Goal: Communication & Community: Ask a question

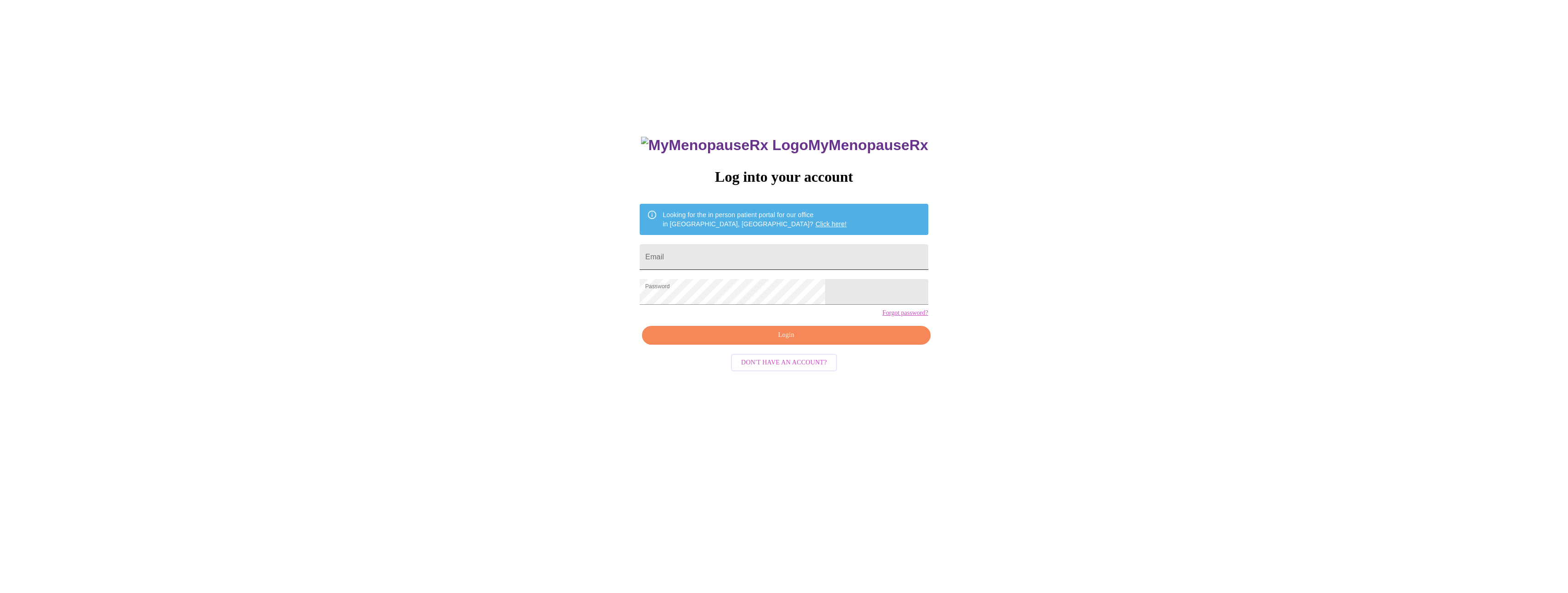
click at [715, 257] on input "Email" at bounding box center [783, 257] width 288 height 26
type input "[EMAIL_ADDRESS][DOMAIN_NAME]"
click at [655, 354] on div "MyMenopauseRx Log into your account Looking for the in person patient portal fo…" at bounding box center [784, 359] width 1560 height 712
click at [743, 341] on span "Login" at bounding box center [786, 336] width 267 height 11
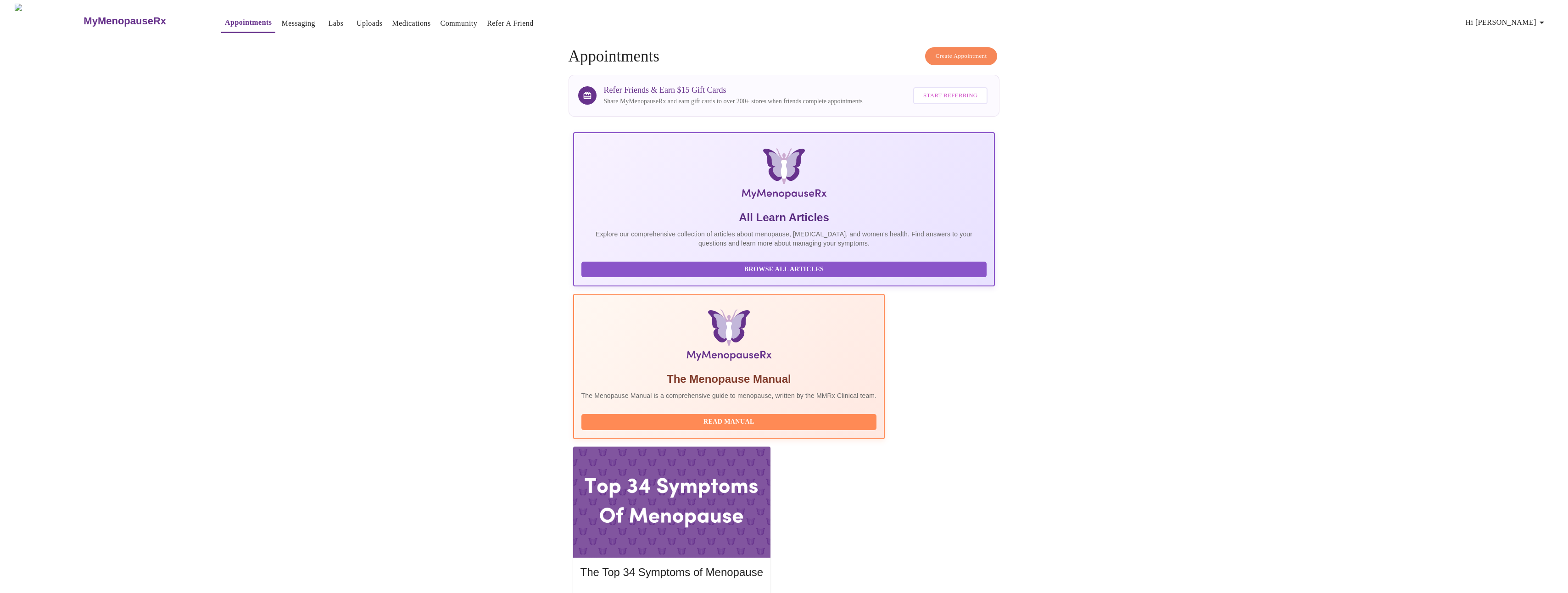
click at [281, 19] on link "Messaging" at bounding box center [298, 23] width 33 height 13
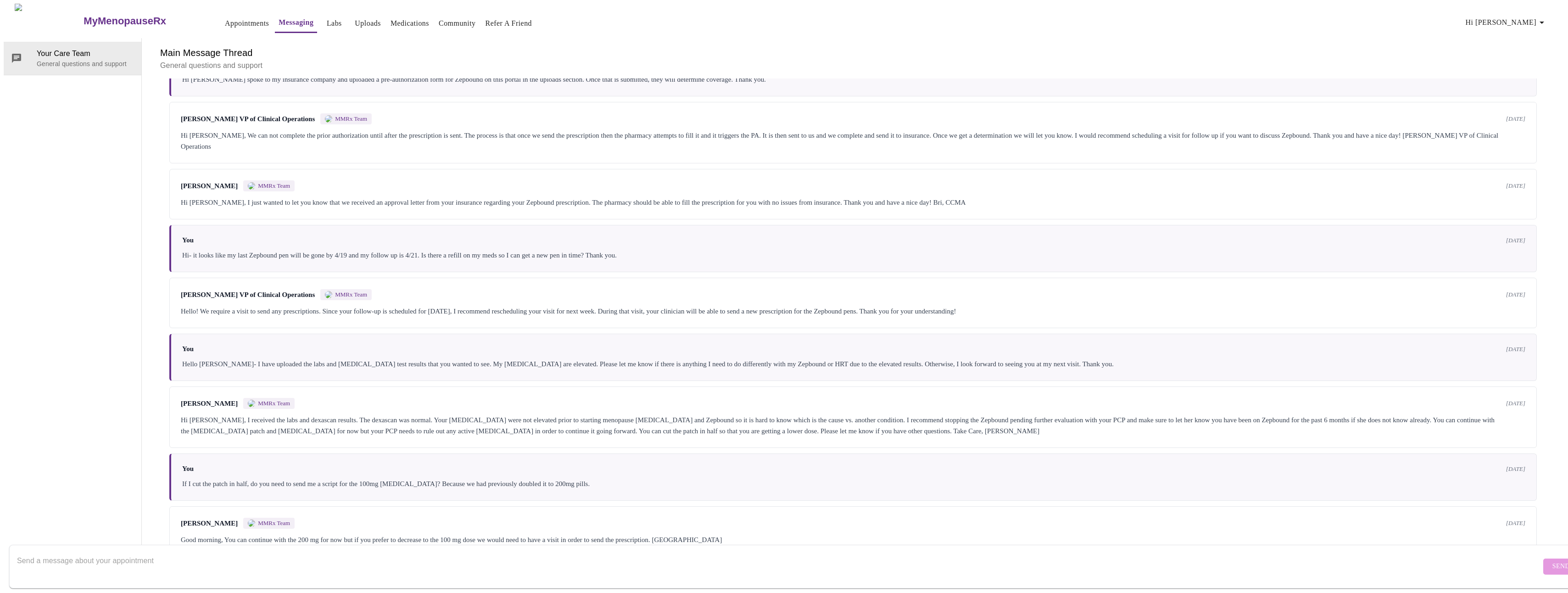
scroll to position [260, 0]
click at [151, 560] on textarea "Send a message about your appointment" at bounding box center [778, 566] width 1523 height 29
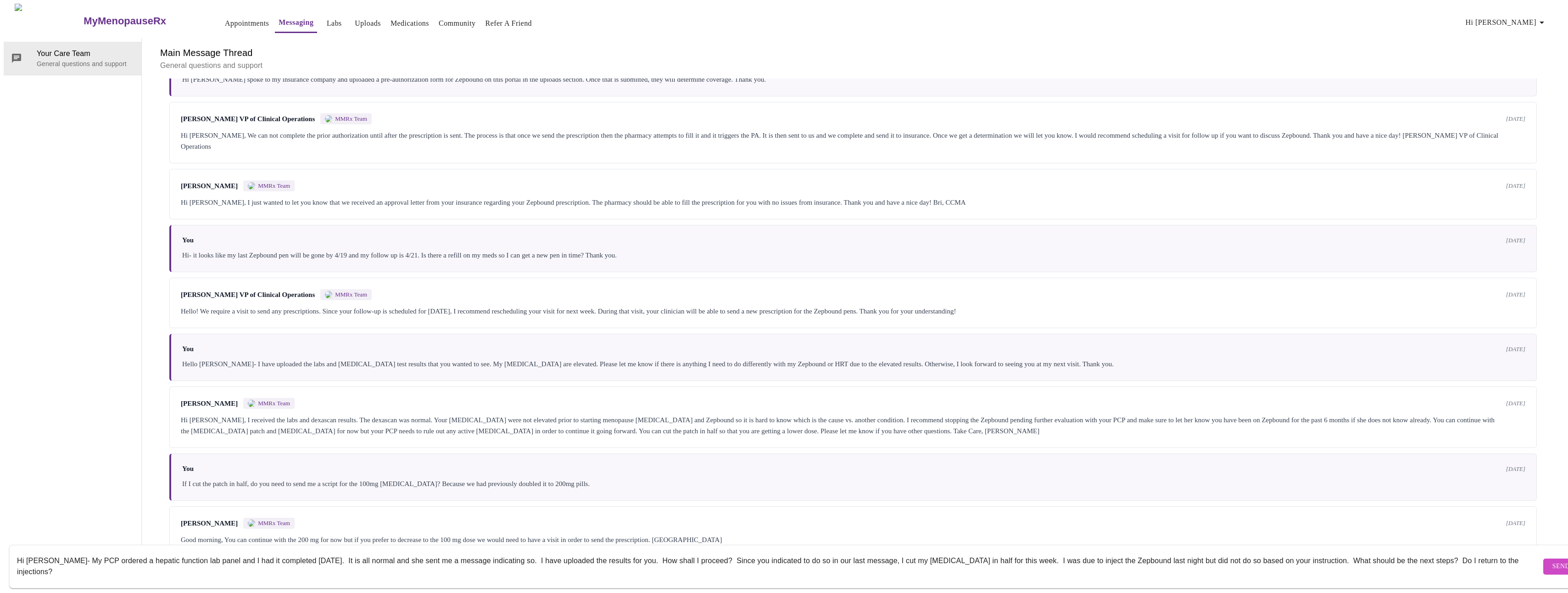
type textarea "Hi Megan- My PCP ordered a hepatic function lab panel and I had it completed to…"
click at [1552, 561] on span "Send" at bounding box center [1560, 566] width 17 height 11
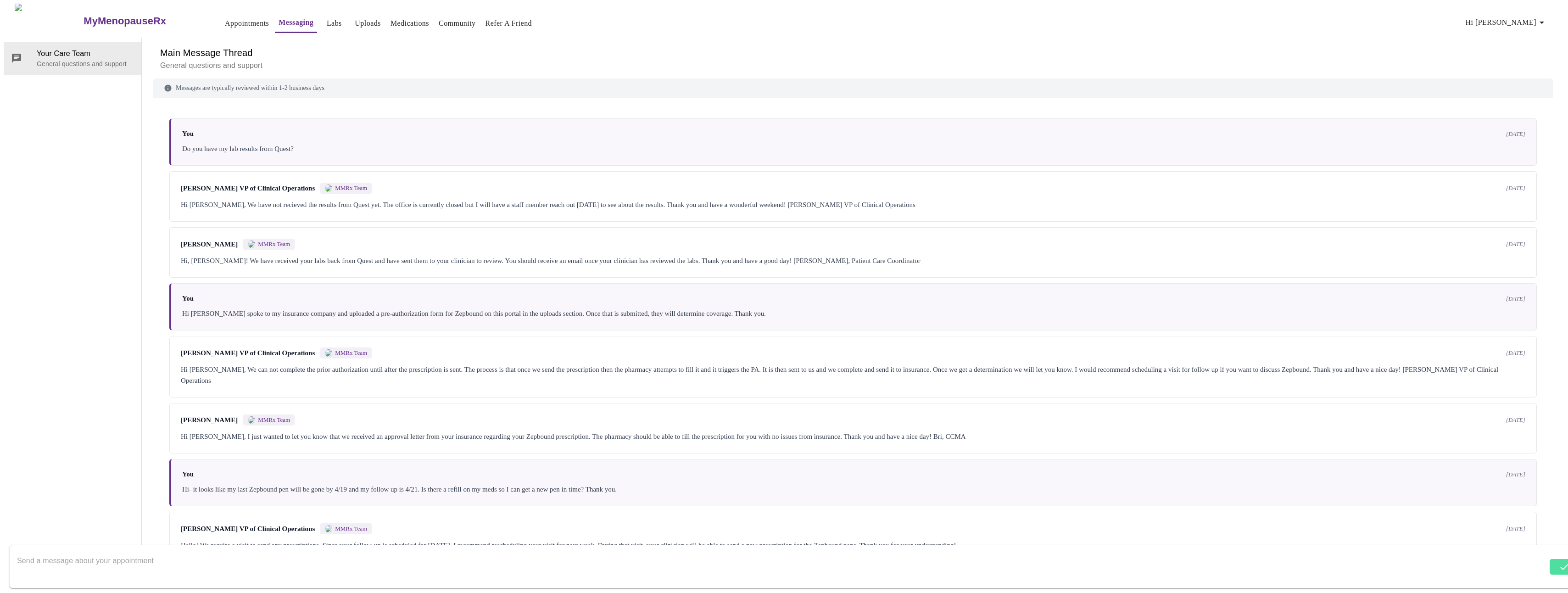
scroll to position [0, 0]
click at [355, 20] on link "Uploads" at bounding box center [368, 23] width 26 height 13
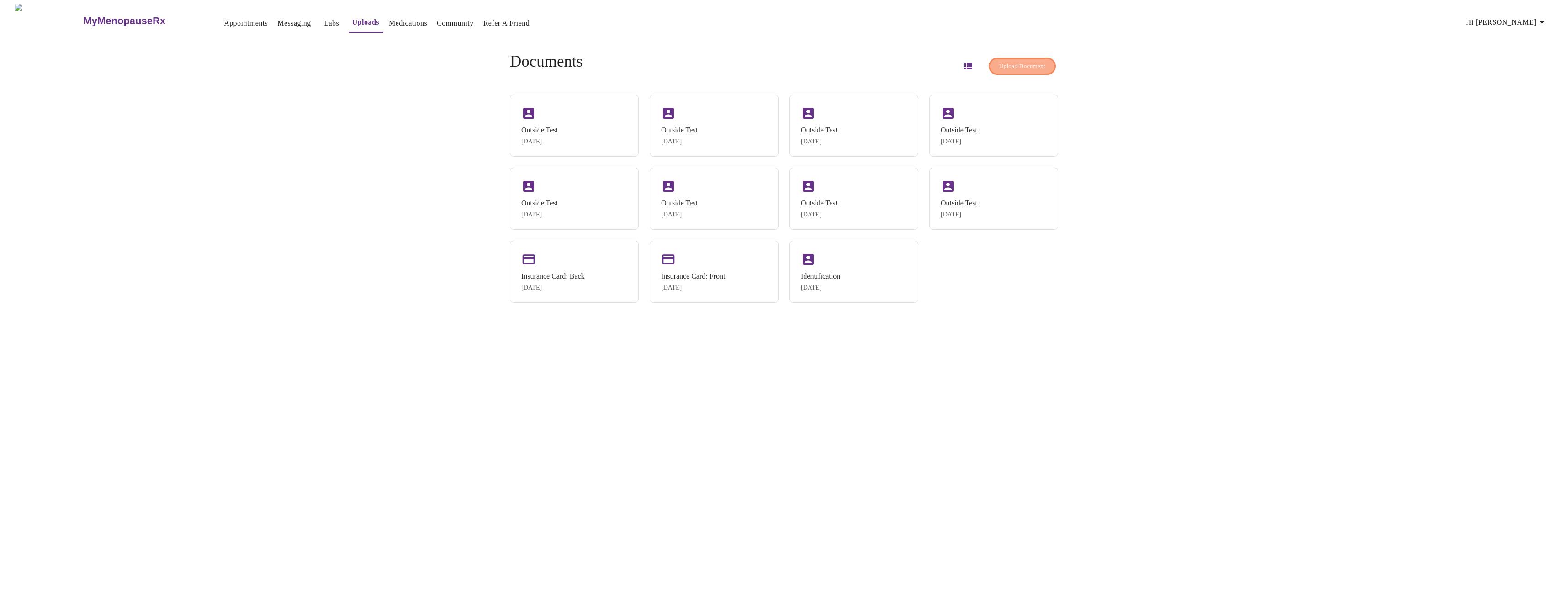
click at [1012, 61] on span "Upload Document" at bounding box center [1022, 66] width 46 height 10
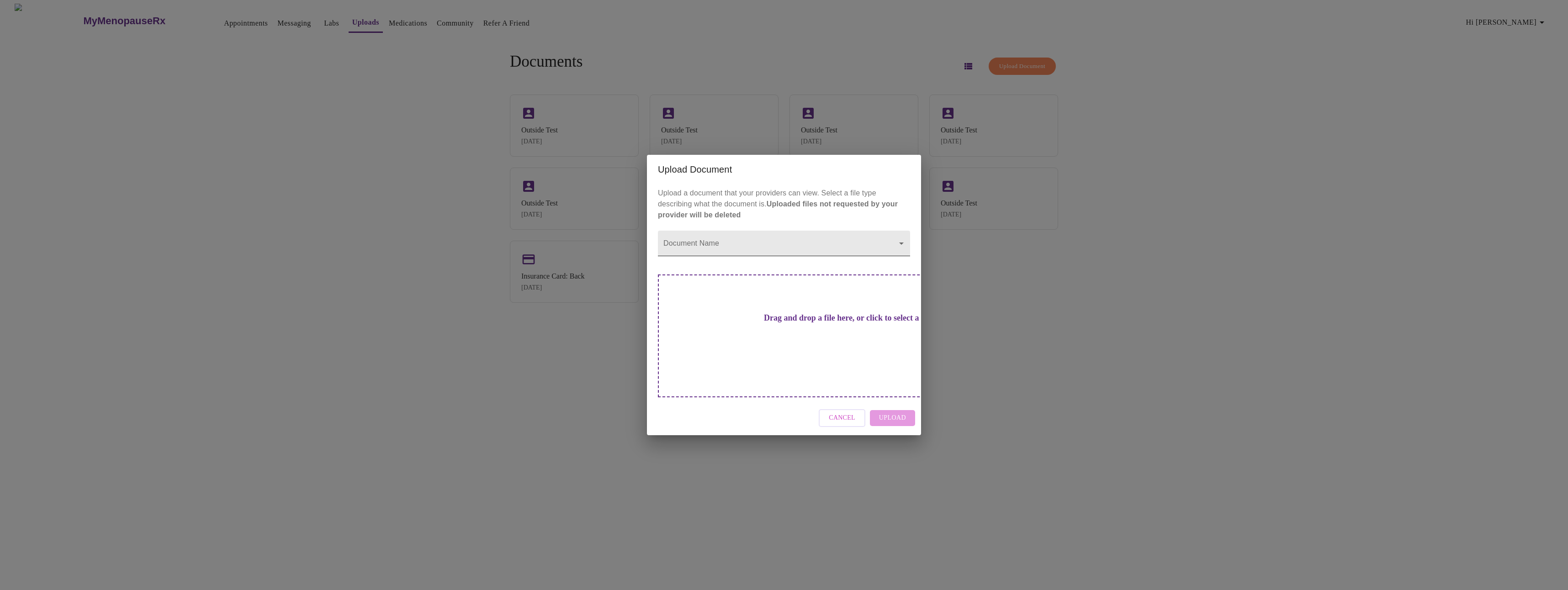
click at [755, 255] on body "MyMenopauseRx Appointments Messaging Labs Uploads Medications Community Refer a…" at bounding box center [784, 298] width 1560 height 590
click at [686, 258] on li "Outside Test" at bounding box center [784, 260] width 252 height 17
type input "Outside Test"
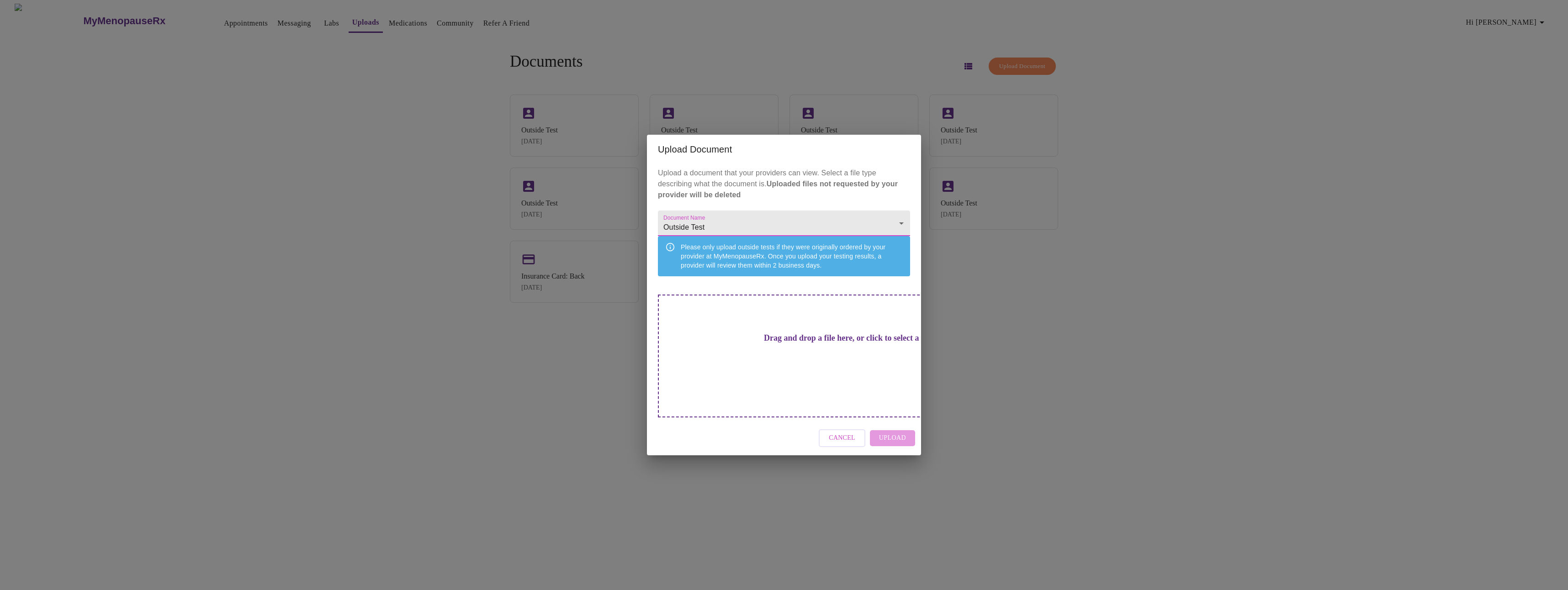
click at [781, 343] on h3 "Drag and drop a file here, or click to select a file" at bounding box center [848, 338] width 252 height 10
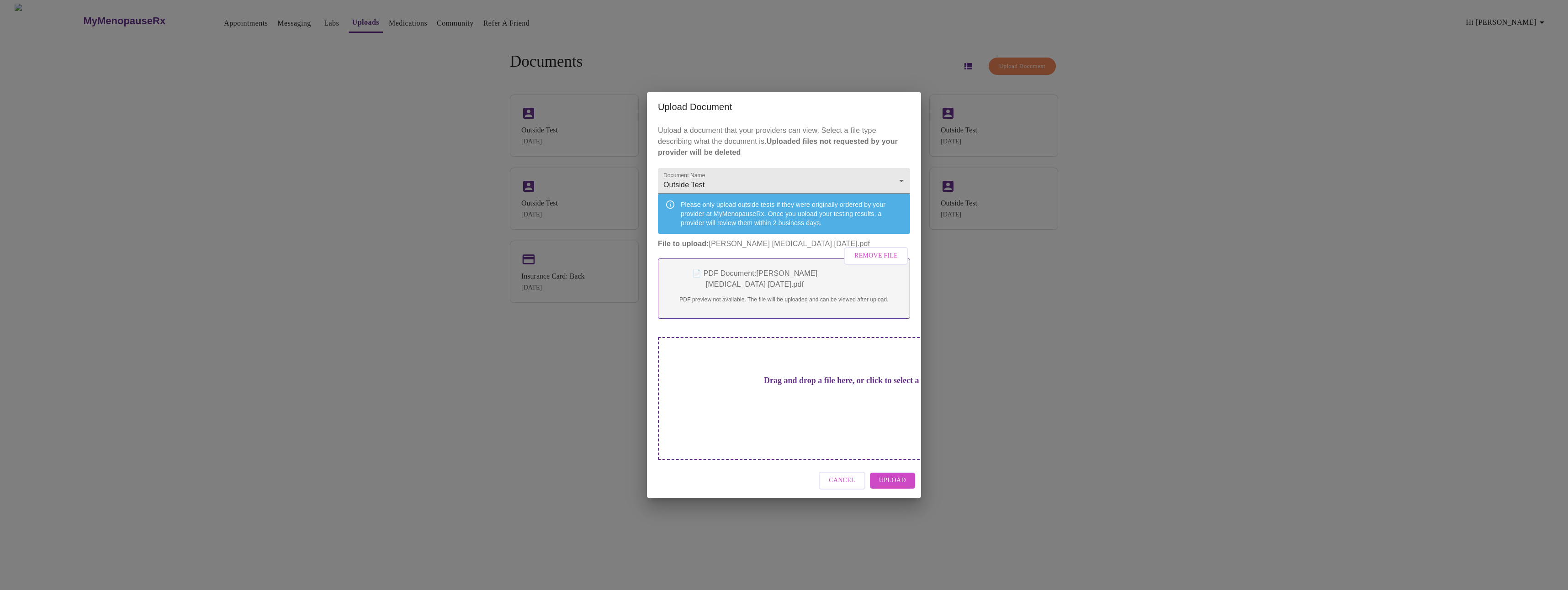
click at [905, 475] on span "Upload" at bounding box center [892, 480] width 27 height 11
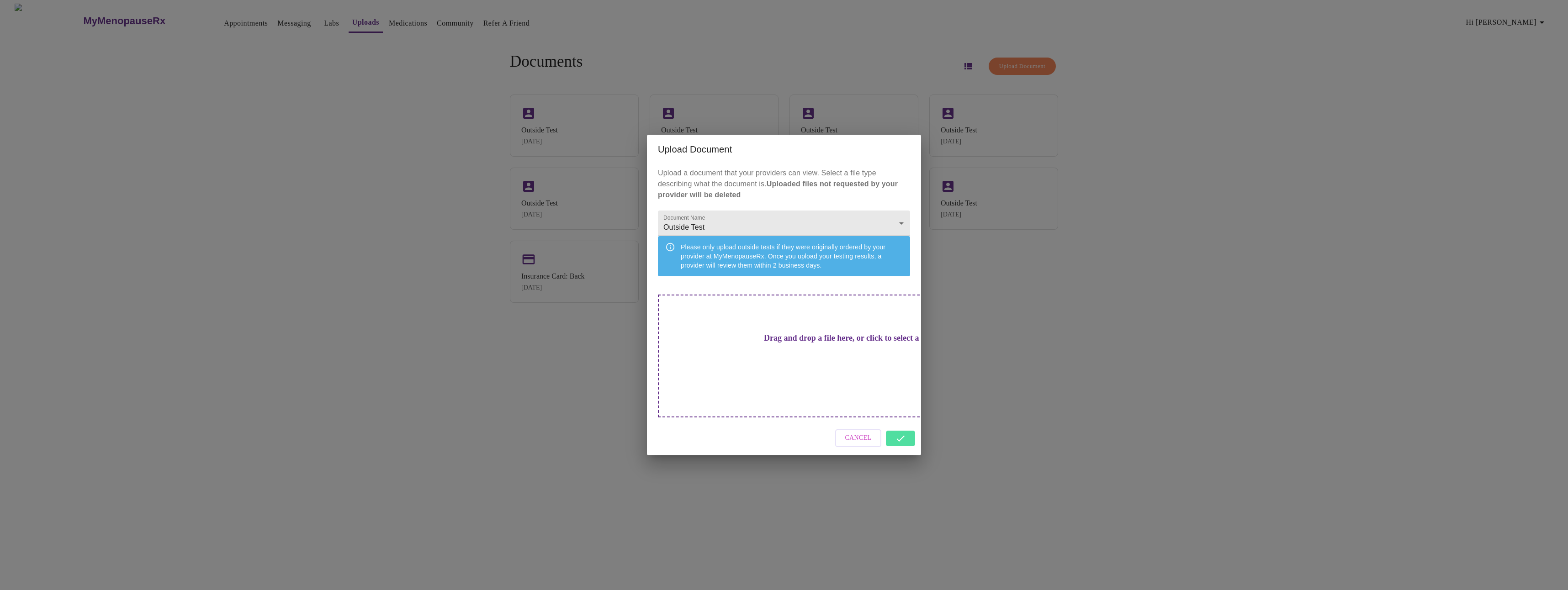
click at [900, 424] on div "Cancel" at bounding box center [784, 438] width 274 height 34
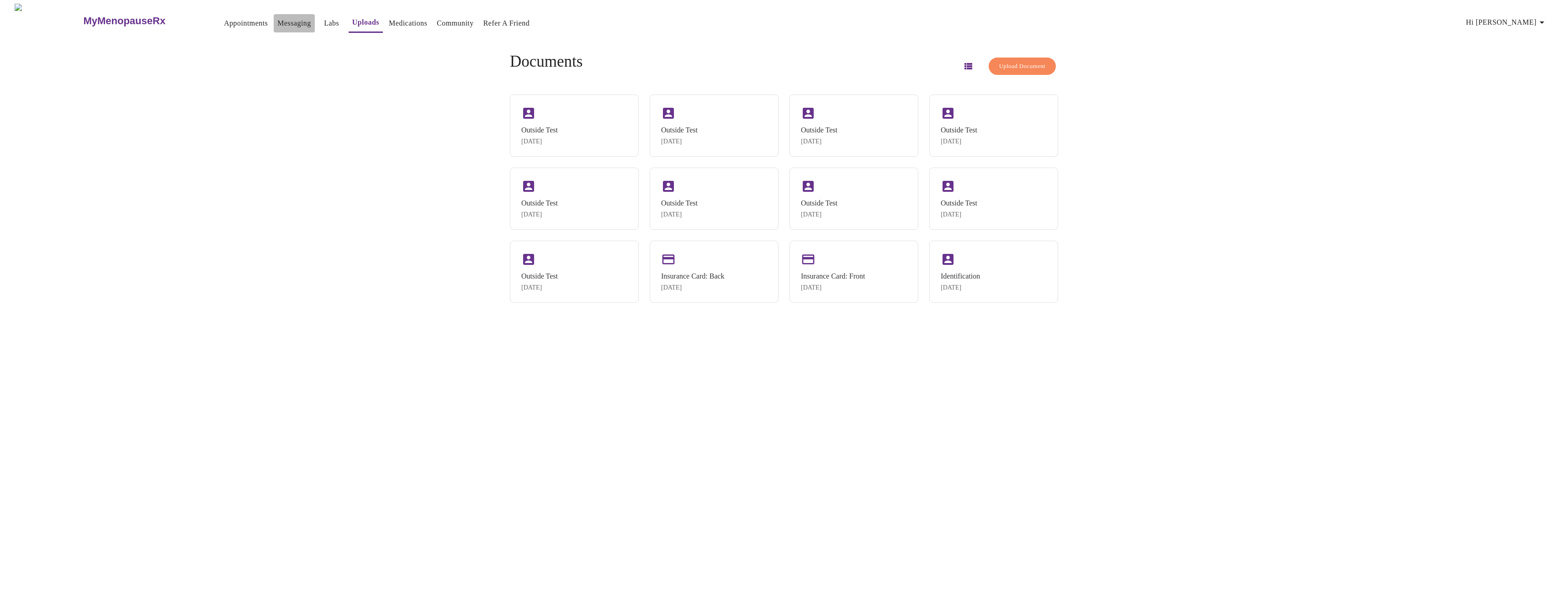
click at [277, 22] on link "Messaging" at bounding box center [294, 23] width 33 height 12
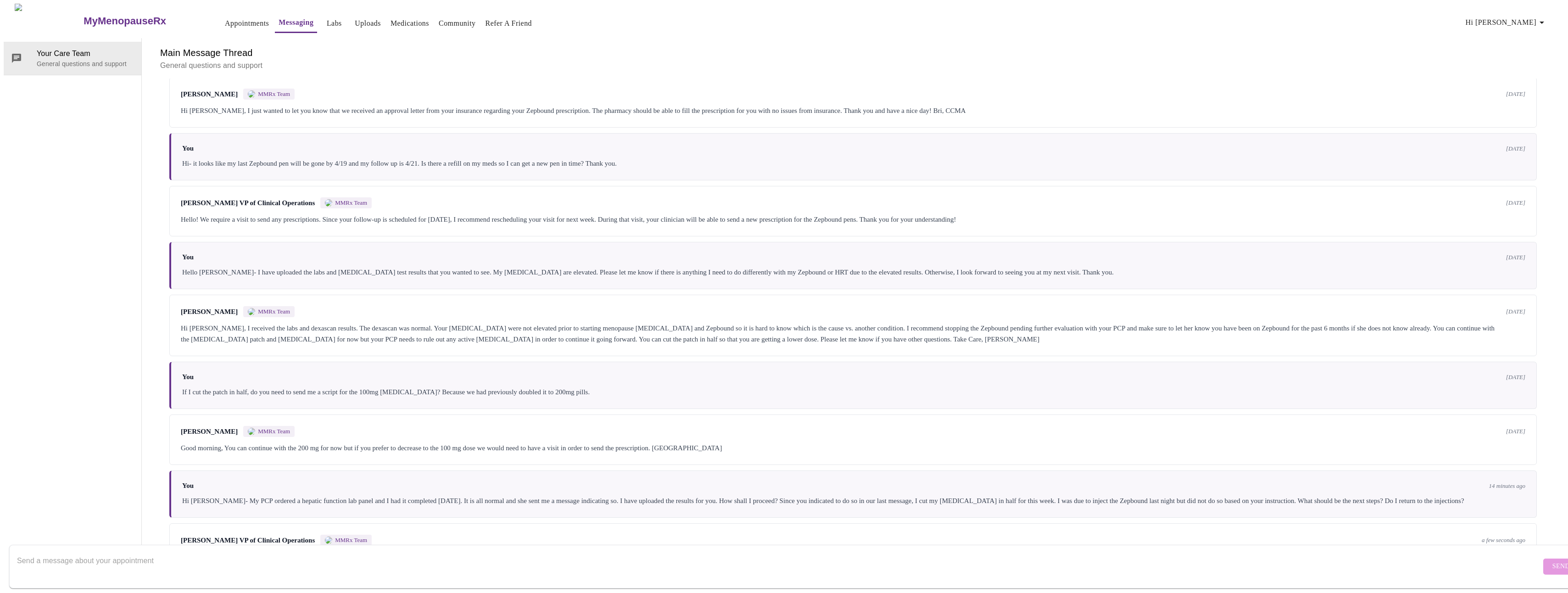
scroll to position [383, 0]
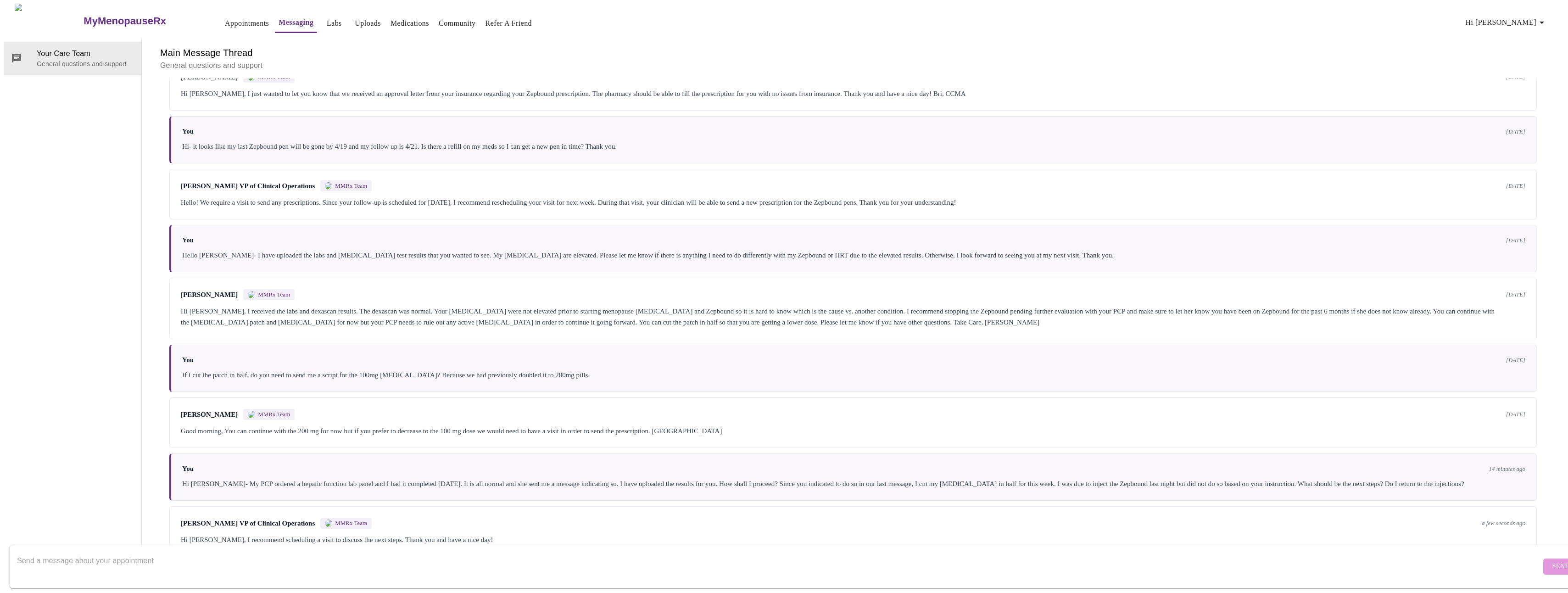
click at [100, 552] on textarea "Send a message about your appointment" at bounding box center [778, 566] width 1523 height 29
type textarea "I have a visit set for next Thursday."
click at [1552, 561] on span "Send" at bounding box center [1560, 566] width 17 height 11
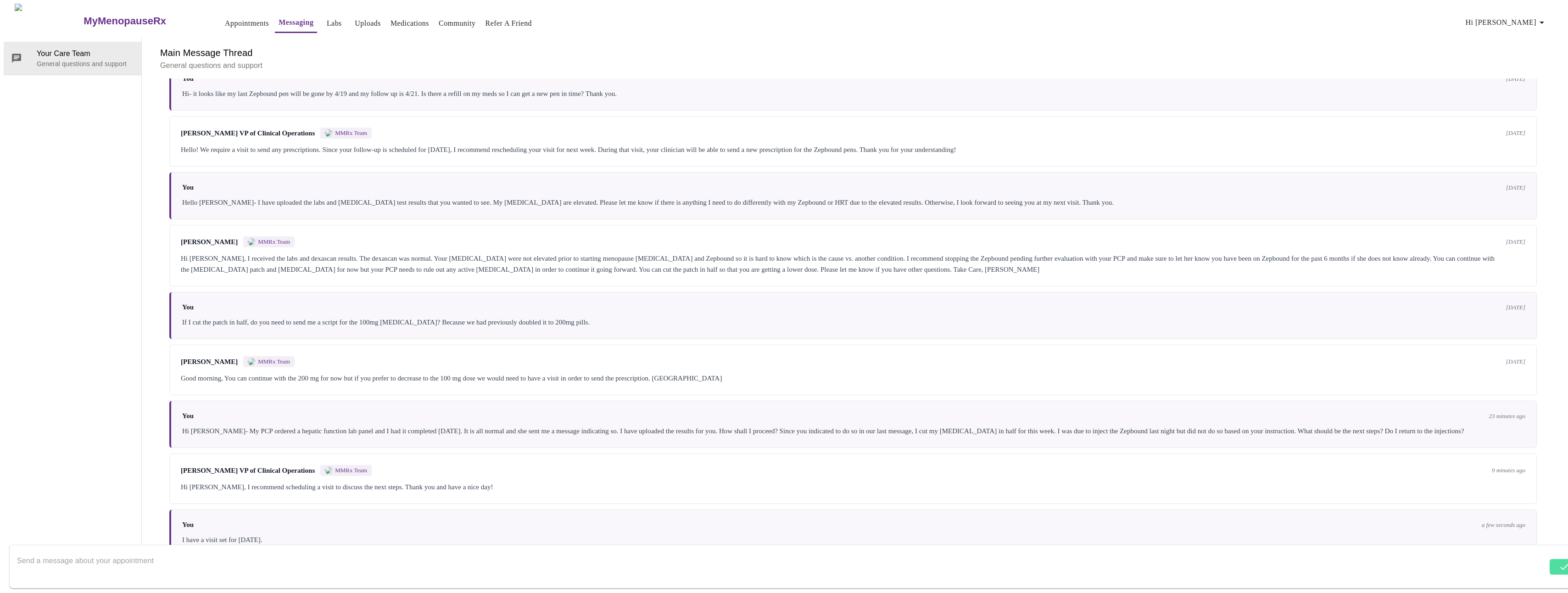
scroll to position [0, 0]
